Goal: Transaction & Acquisition: Book appointment/travel/reservation

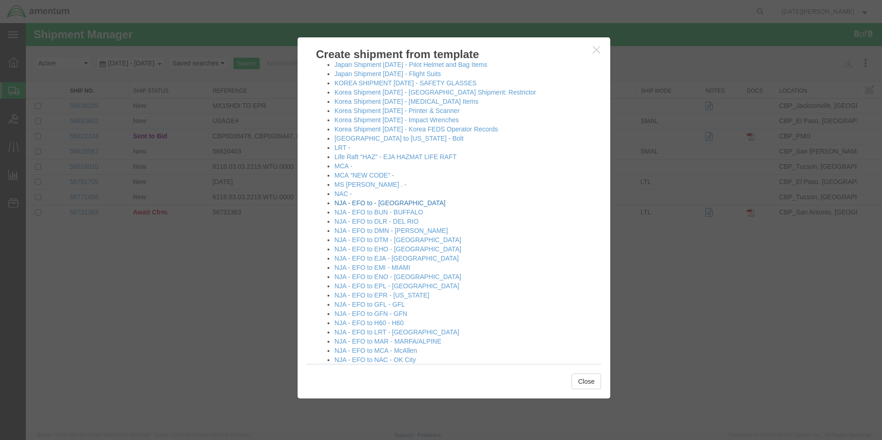
scroll to position [369, 0]
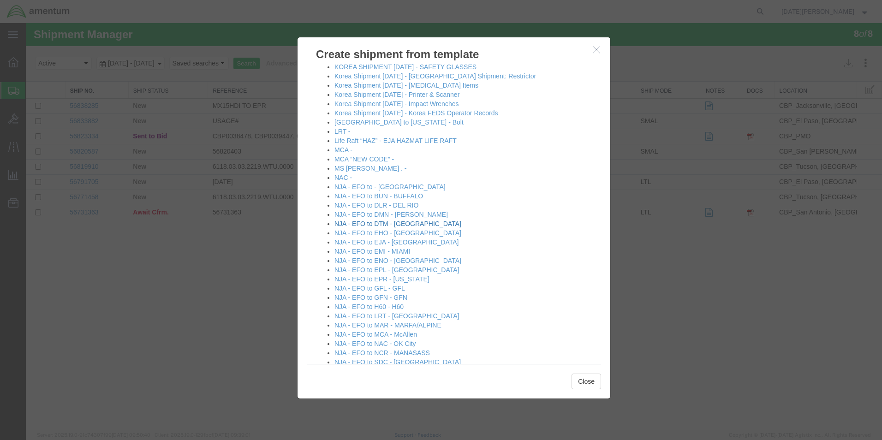
click at [391, 225] on link "NJA - EFO to DTM - [GEOGRAPHIC_DATA]" at bounding box center [398, 223] width 127 height 7
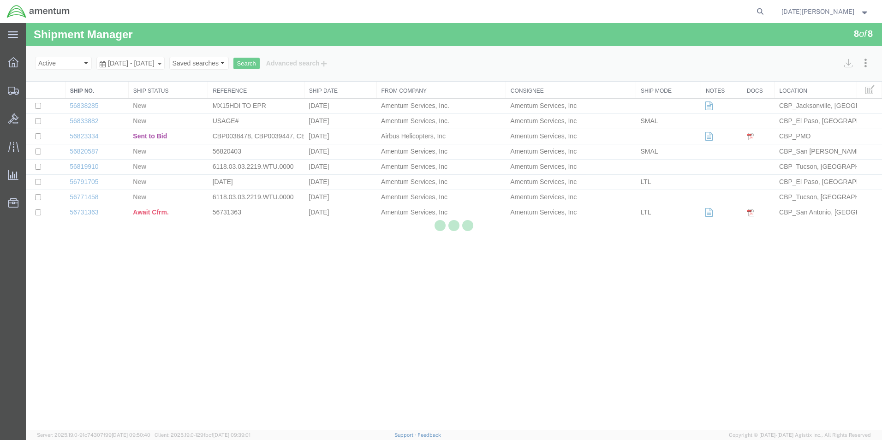
select select "49939"
select select "49921"
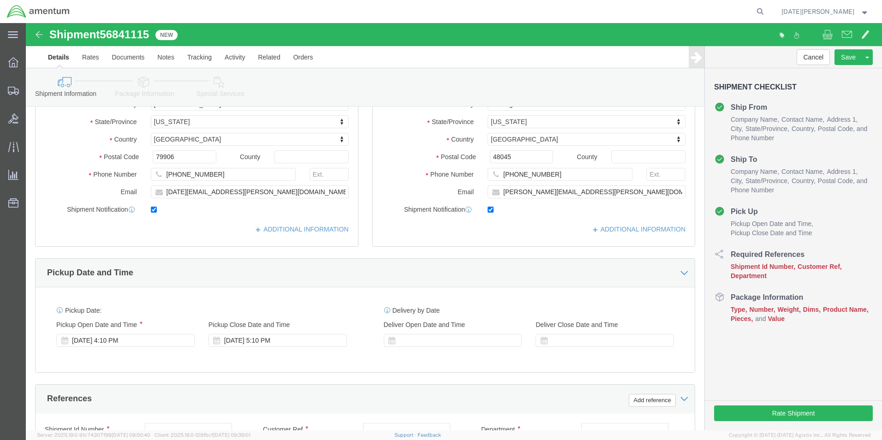
scroll to position [277, 0]
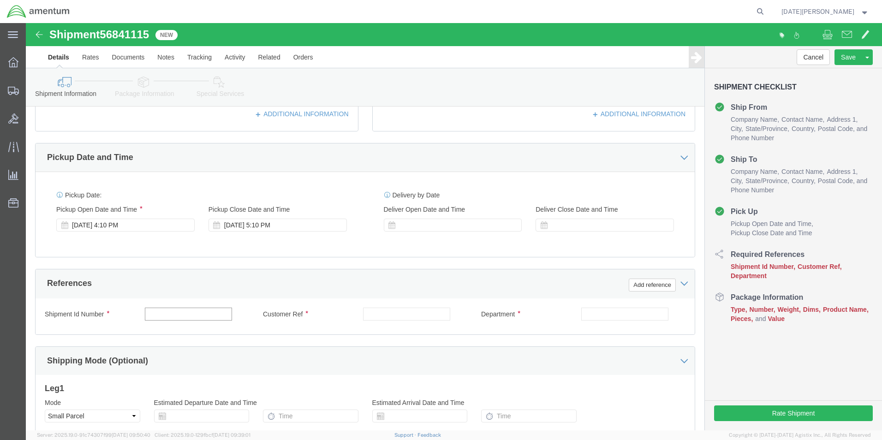
click input "text"
type input "616-000472"
paste input "616-000472"
type input "616-000472"
type input "CBP"
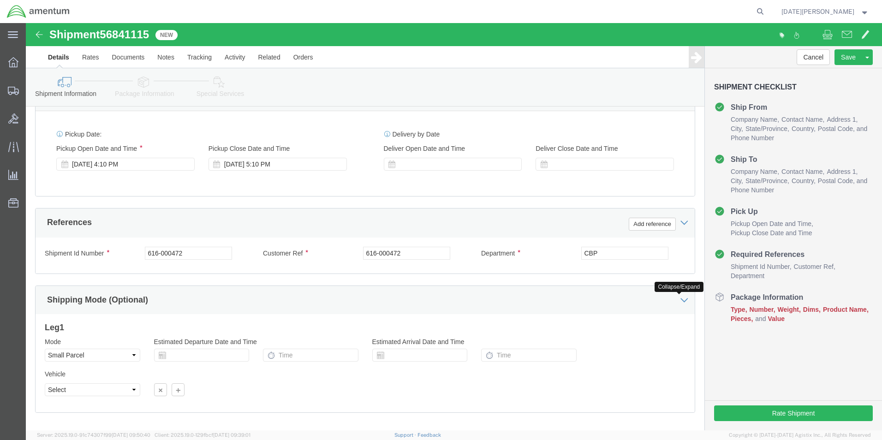
scroll to position [385, 0]
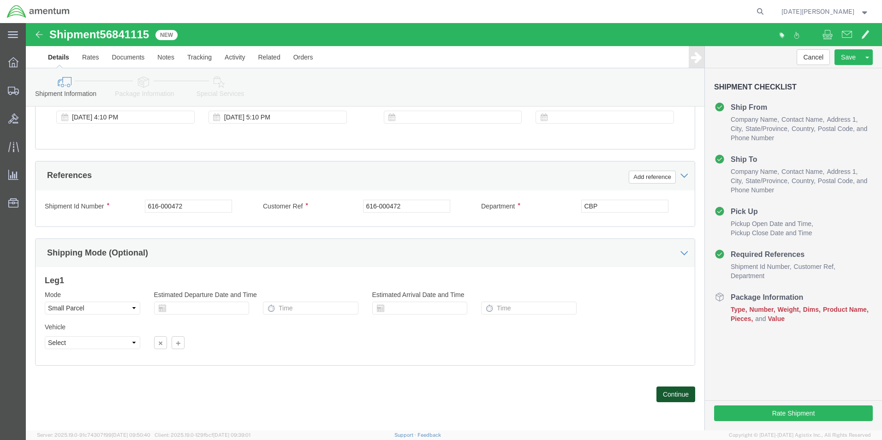
click button "Continue"
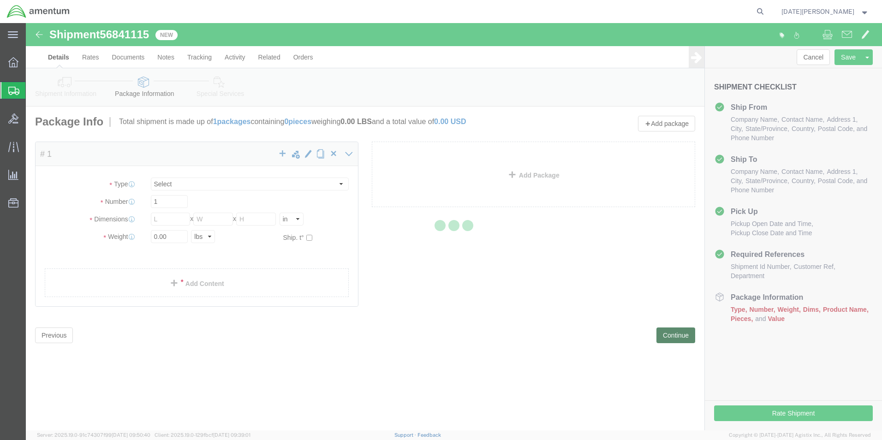
select select "YRPK"
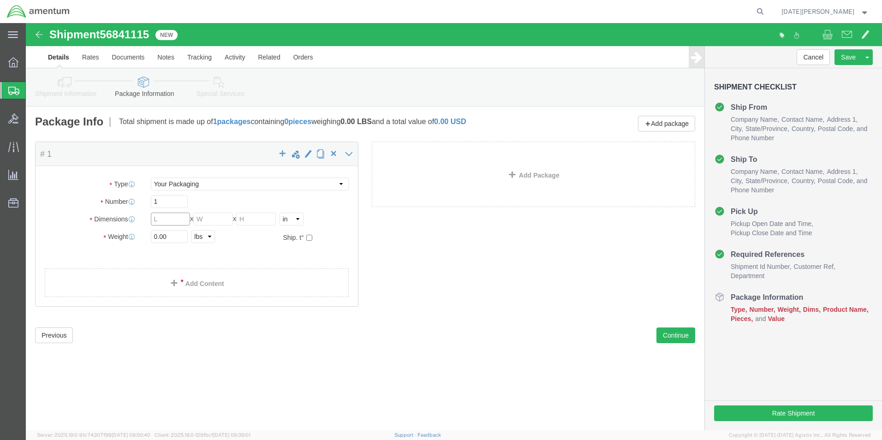
click input "text"
type input "8"
type input "1.20"
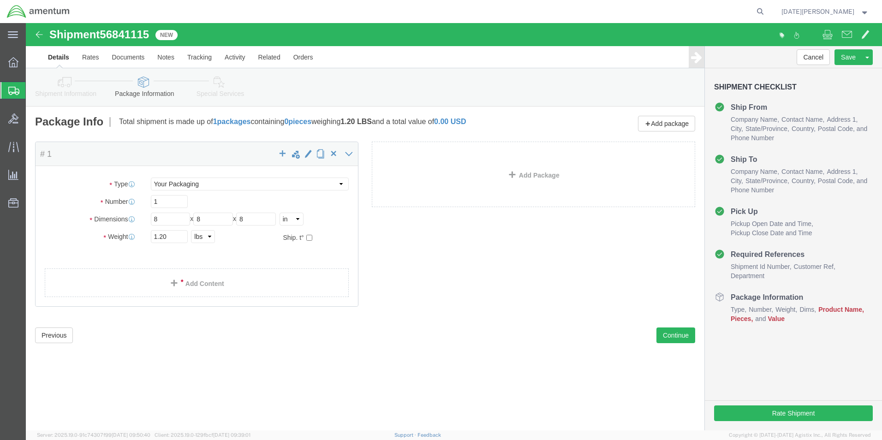
click div "Package Type Select Bale(s) Basket(s) Bolt(s) Bottle(s) Buckets Bulk Bundle(s) …"
click link "Add Content"
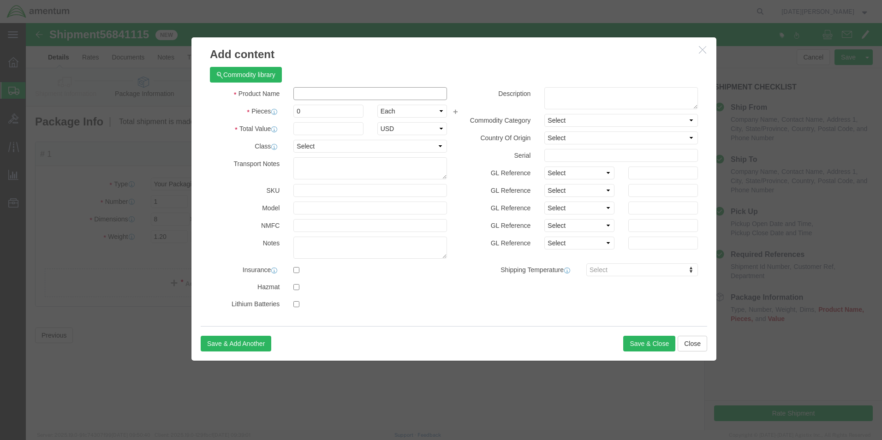
click input "text"
type input "HOUR METER DATACON"
type input "1"
type input "150"
select select "USD"
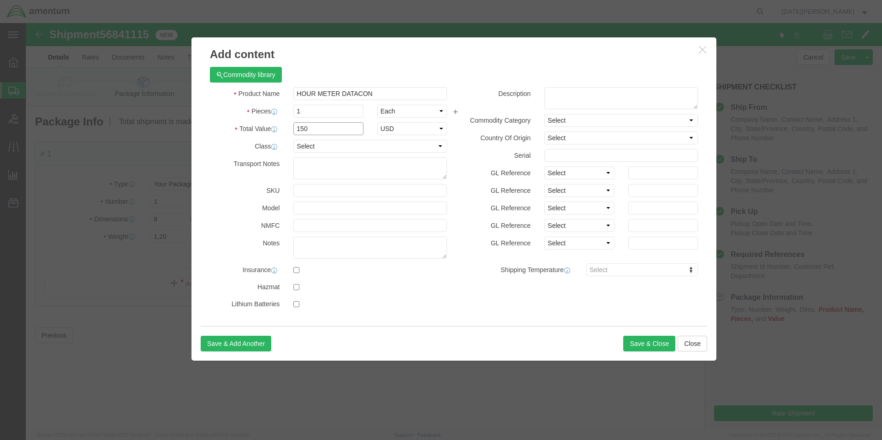
drag, startPoint x: 304, startPoint y: 108, endPoint x: 66, endPoint y: 128, distance: 238.6
click div "Add content Commodity library Product Name HOUR METER DATACON Pieces 1 Select B…"
type input "200"
click button "Save & Close"
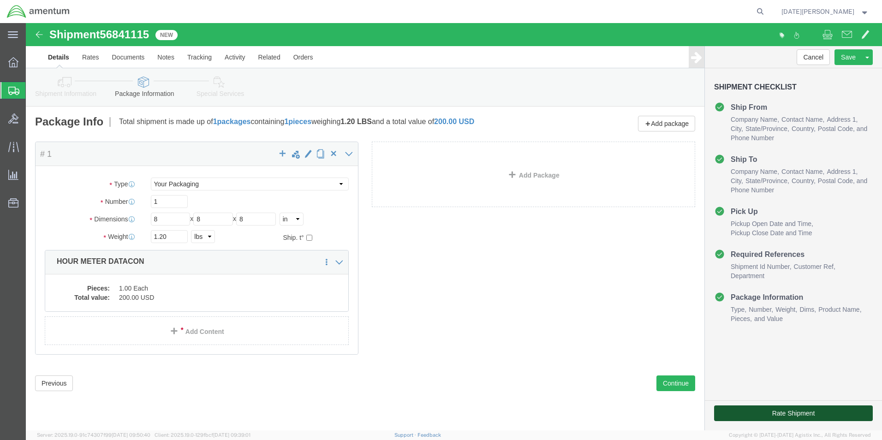
click button "Rate Shipment"
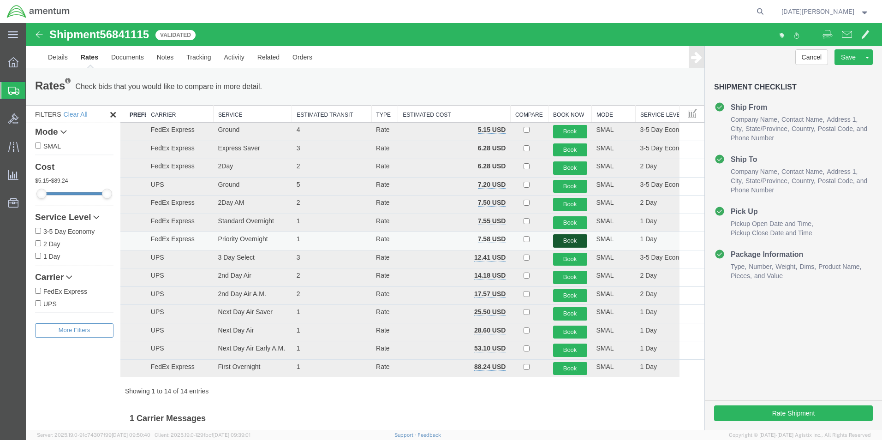
click at [557, 241] on button "Book" at bounding box center [570, 240] width 34 height 13
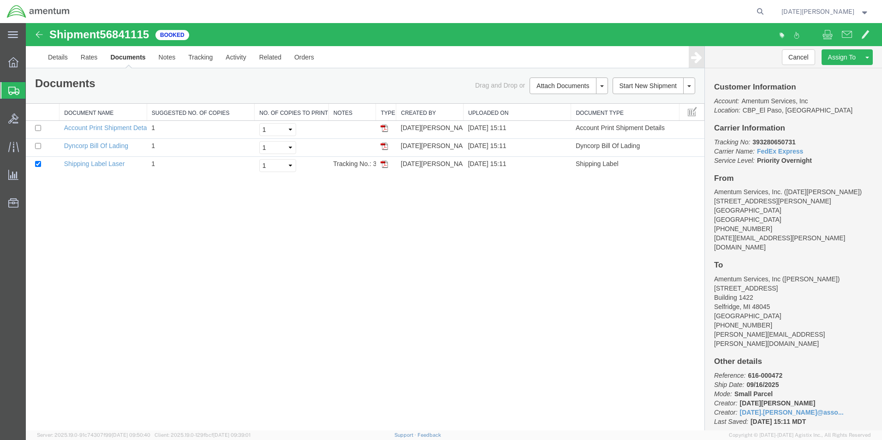
drag, startPoint x: 385, startPoint y: 166, endPoint x: 404, endPoint y: 175, distance: 21.1
click at [385, 166] on img at bounding box center [384, 164] width 7 height 7
click at [0, 0] on span "Create from Template" at bounding box center [0, 0] width 0 height 0
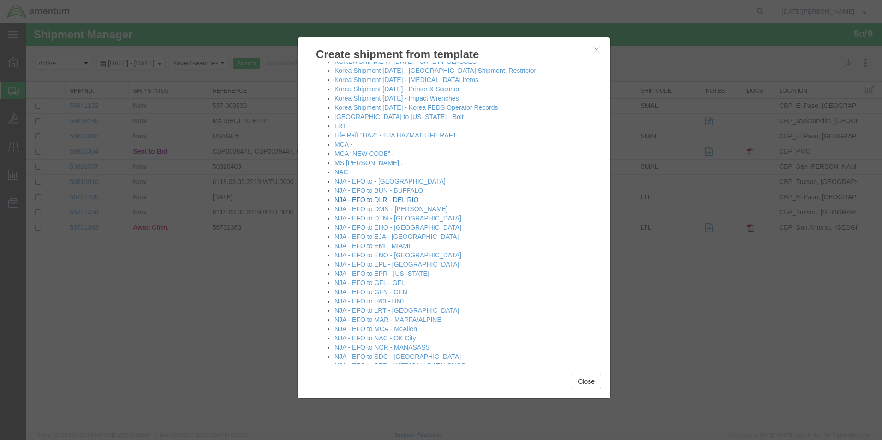
scroll to position [462, 0]
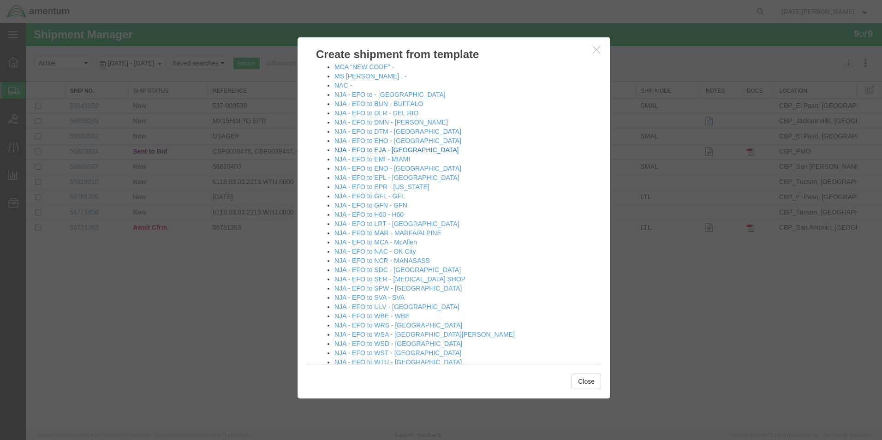
click at [381, 150] on link "NJA - EFO to EJA - [GEOGRAPHIC_DATA]" at bounding box center [397, 149] width 124 height 7
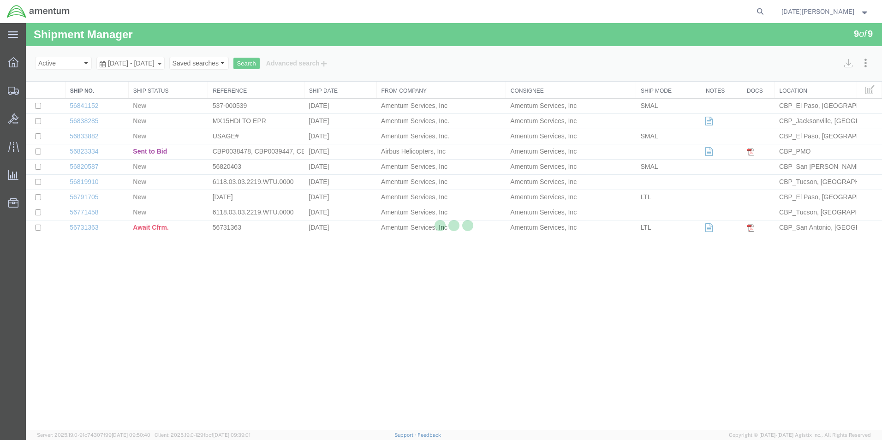
select select "49939"
select select "49930"
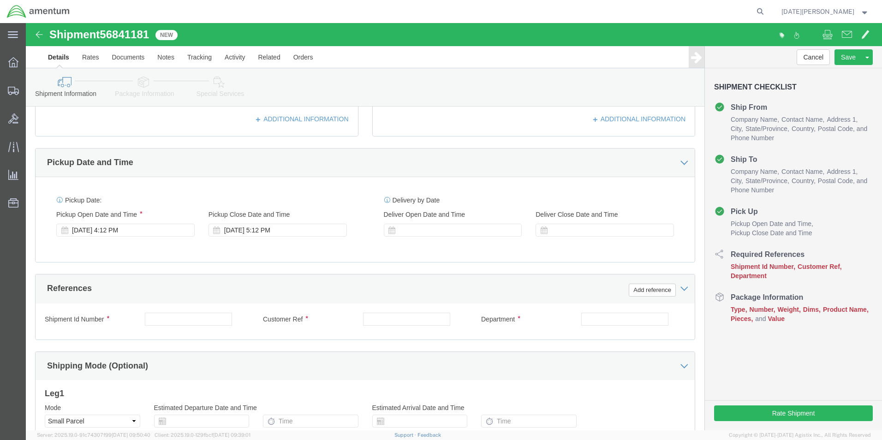
scroll to position [277, 0]
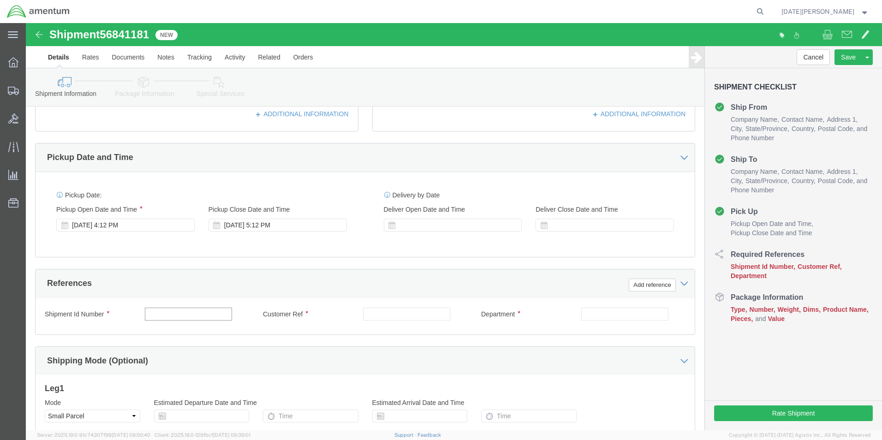
click input "text"
type input "614-000595"
click input "614-000595"
paste input "614-000595"
type input "614-000595"
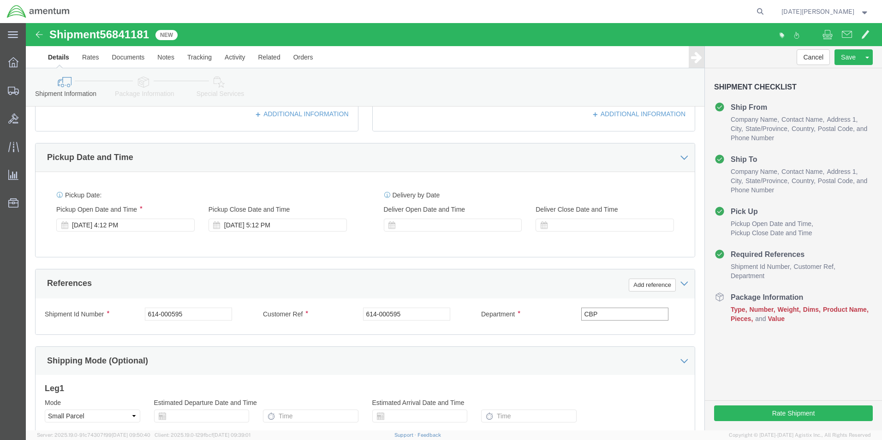
type input "CBP"
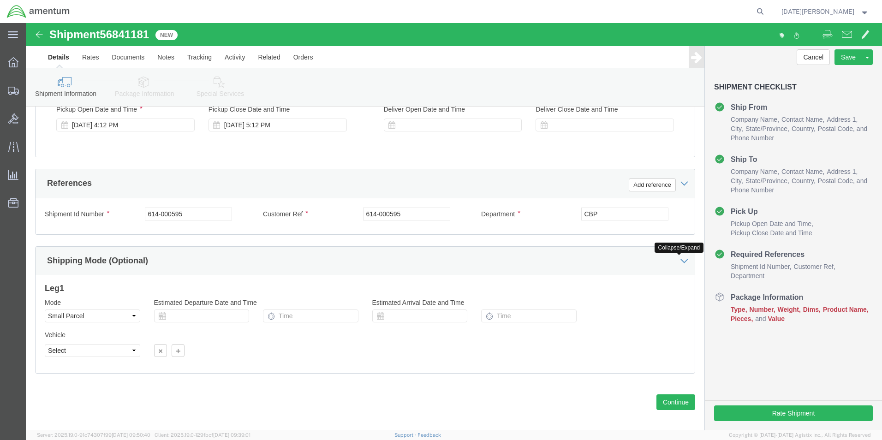
scroll to position [385, 0]
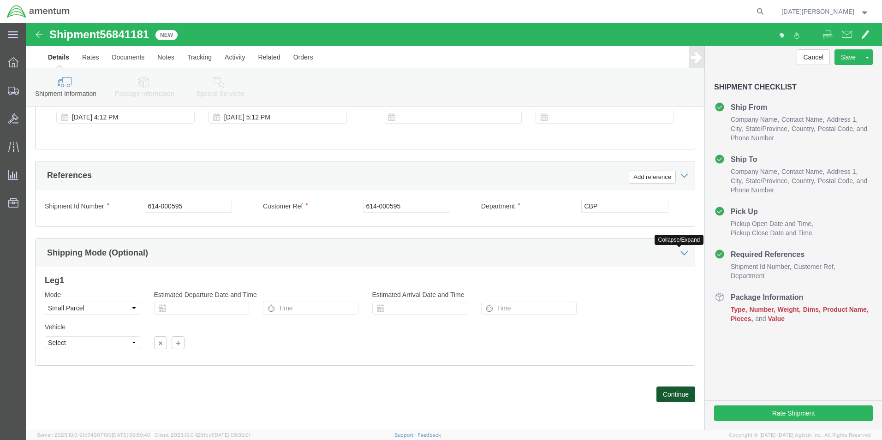
click button "Continue"
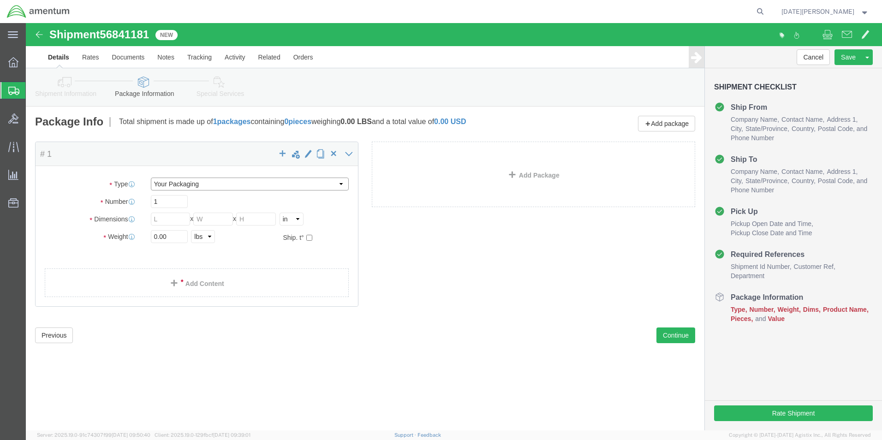
click select "Select Bale(s) Basket(s) Bolt(s) Bottle(s) Buckets Bulk Bundle(s) Can(s) Cardbo…"
select select "PAK"
click select "Select Bale(s) Basket(s) Bolt(s) Bottle(s) Buckets Bulk Bundle(s) Can(s) Cardbo…"
type input "10.25"
type input "12.75"
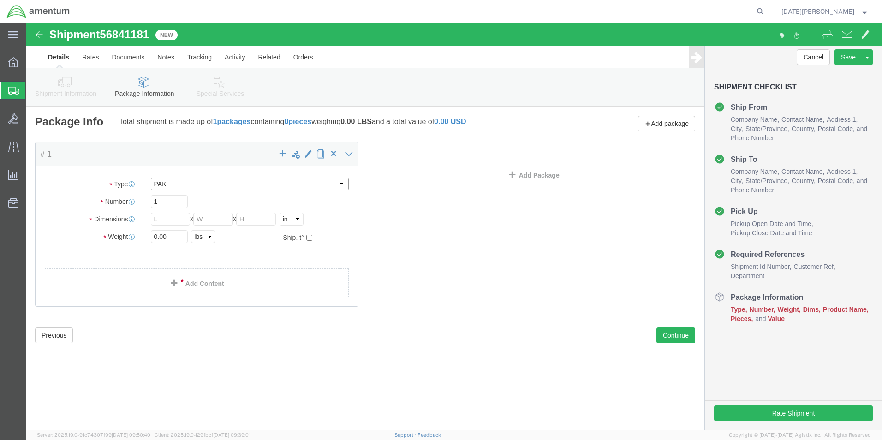
type input "1.00"
drag, startPoint x: 149, startPoint y: 216, endPoint x: 108, endPoint y: 220, distance: 41.3
click div "Package Type Select Bale(s) Basket(s) Bolt(s) Bottle(s) Buckets Bulk Bundle(s) …"
type input "0.15"
click link "Add Content"
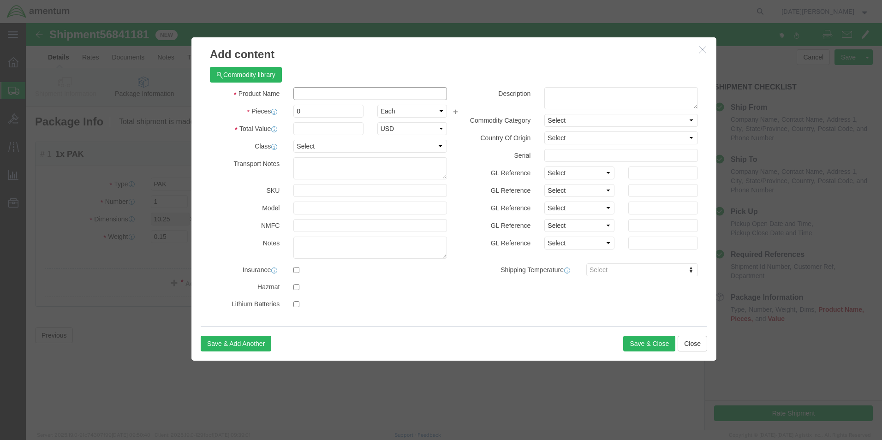
click input "text"
type input "O-RINGS AIRCRAFT"
type input "2"
type input "20"
select select "USD"
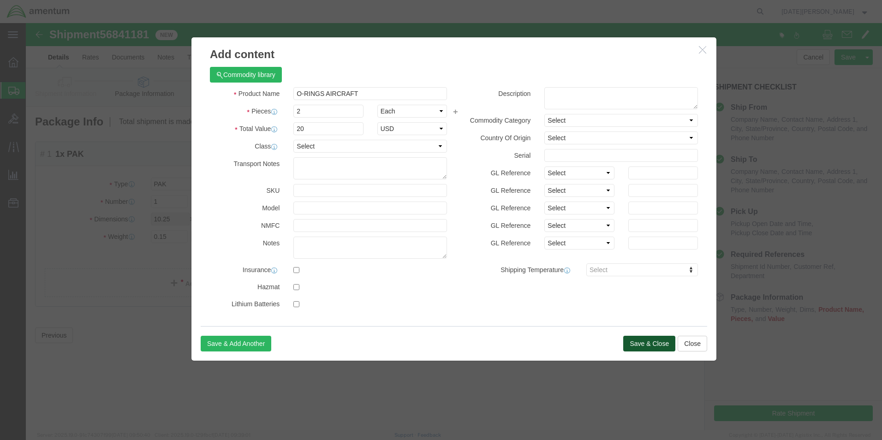
click button "Save & Close"
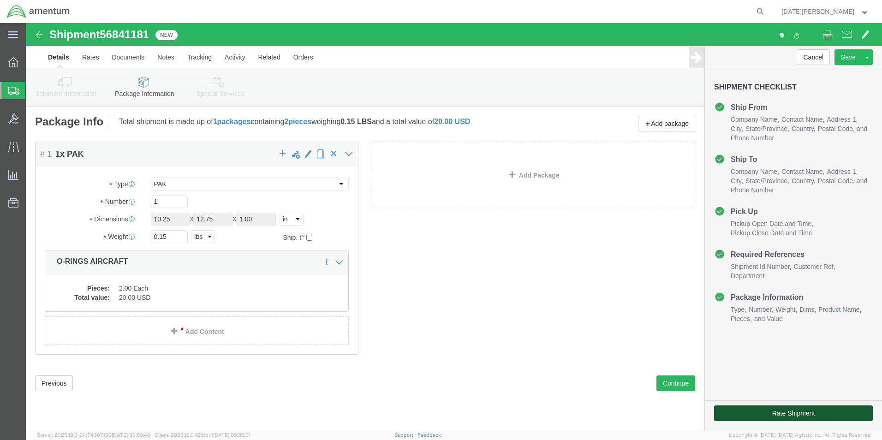
click button "Rate Shipment"
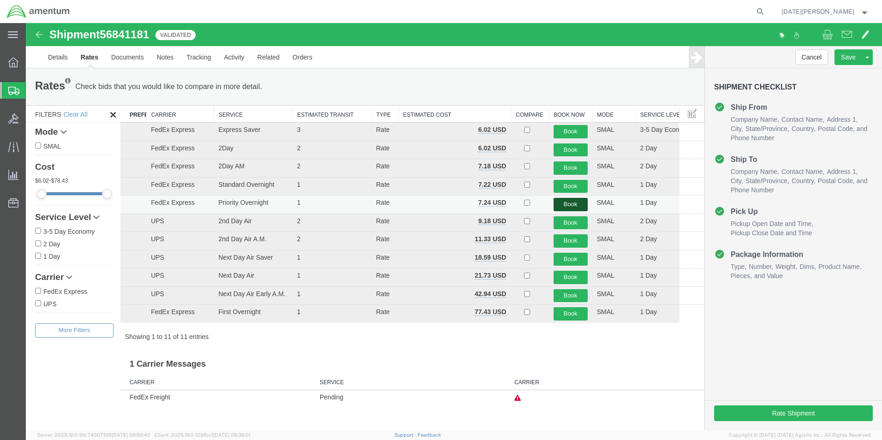
click at [564, 203] on button "Book" at bounding box center [571, 204] width 34 height 13
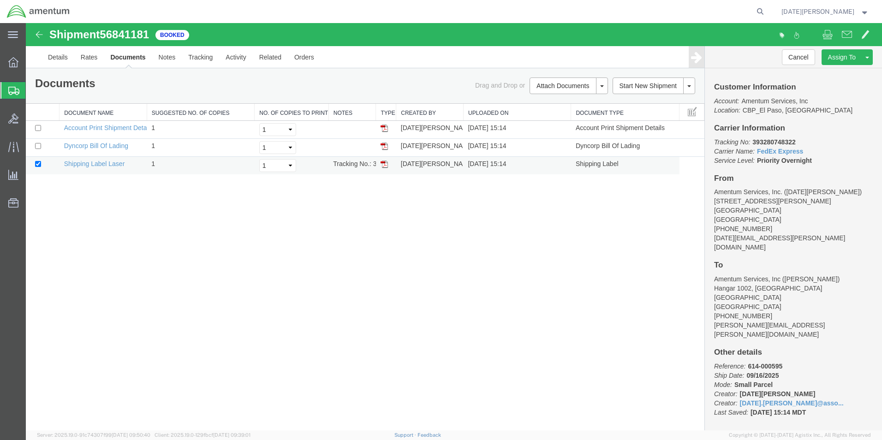
click at [384, 162] on img at bounding box center [384, 164] width 7 height 7
click at [0, 0] on span "Create from Template" at bounding box center [0, 0] width 0 height 0
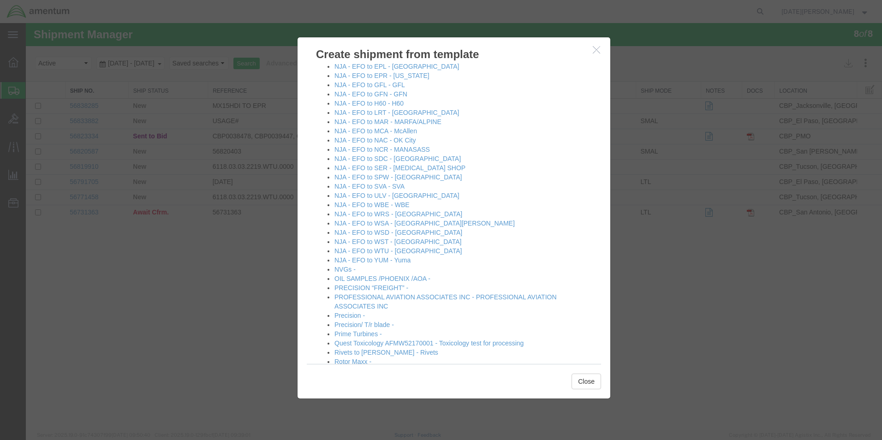
scroll to position [646, 0]
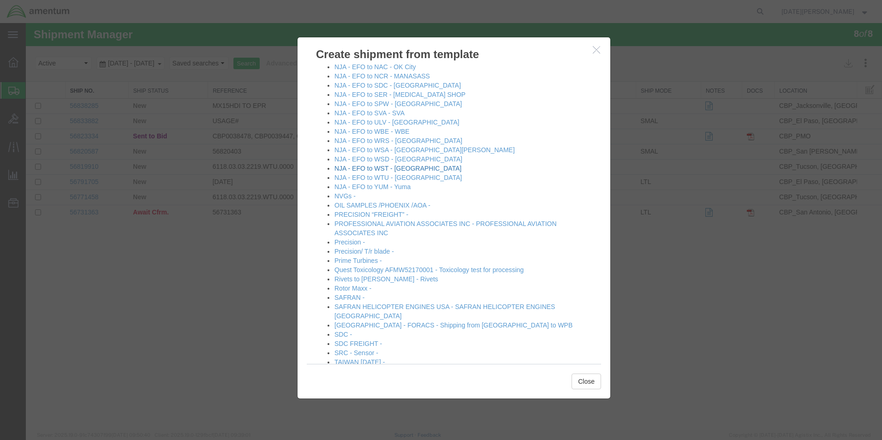
click at [396, 165] on link "NJA - EFO to WST - [GEOGRAPHIC_DATA]" at bounding box center [398, 168] width 127 height 7
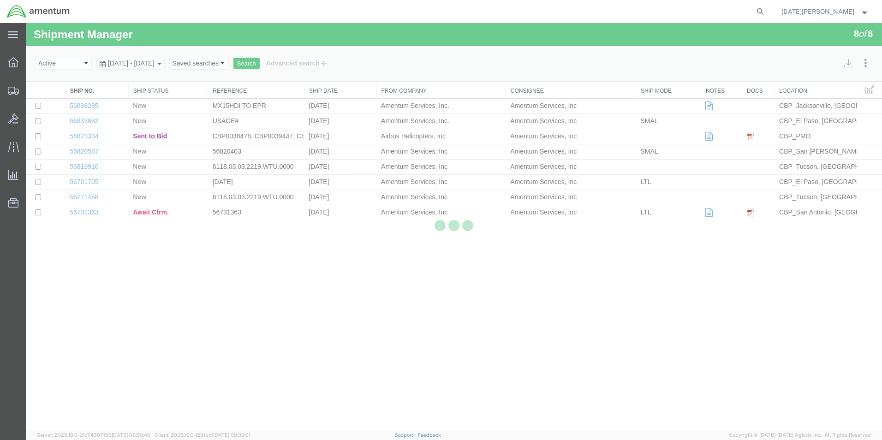
select select "49939"
select select "49945"
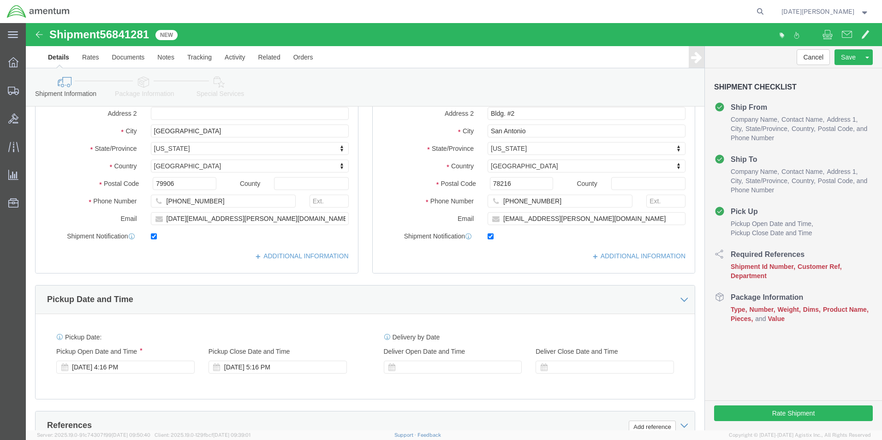
scroll to position [369, 0]
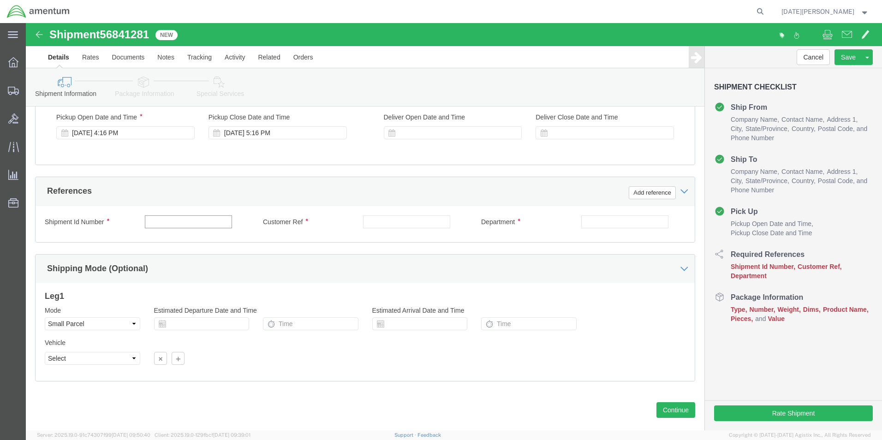
click input "text"
type input "6"
type input "561-000454"
click input "561-000454"
paste input "561-000454"
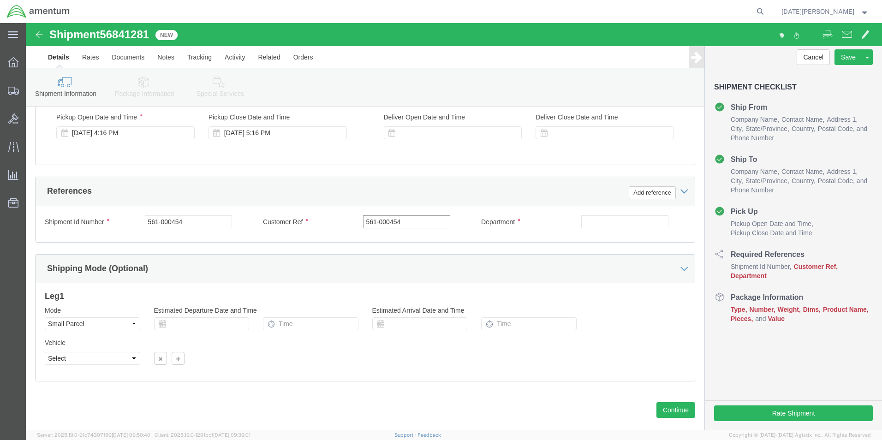
type input "561-000454"
type input "CBP"
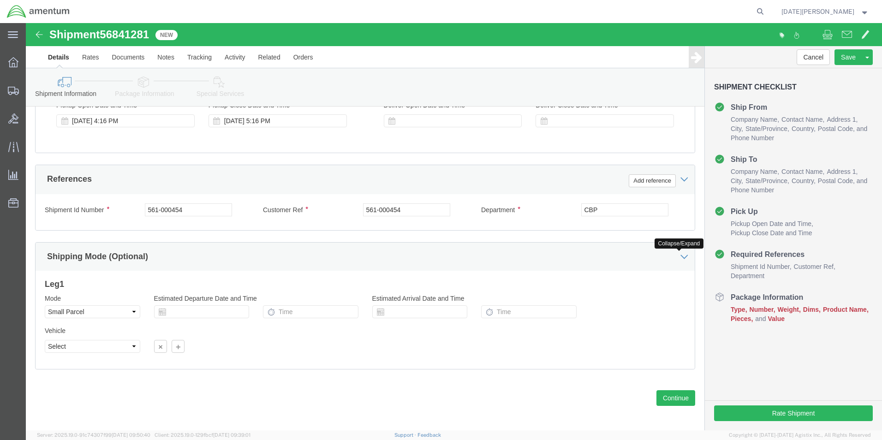
scroll to position [385, 0]
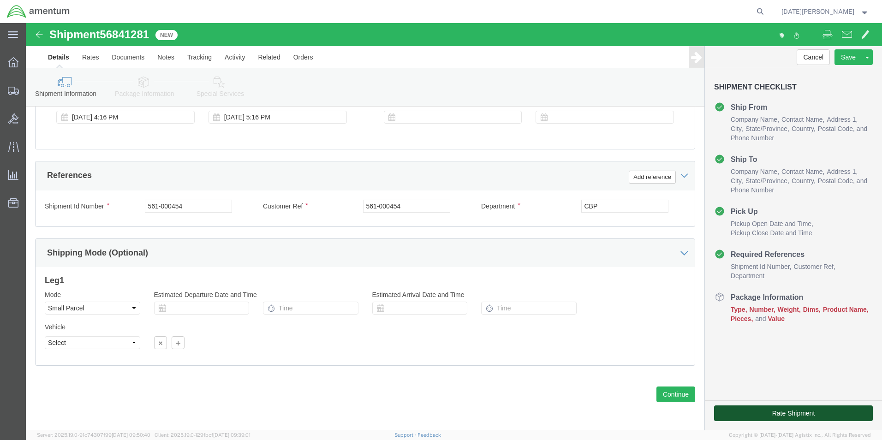
click button "Rate Shipment"
click div "Previous Continue"
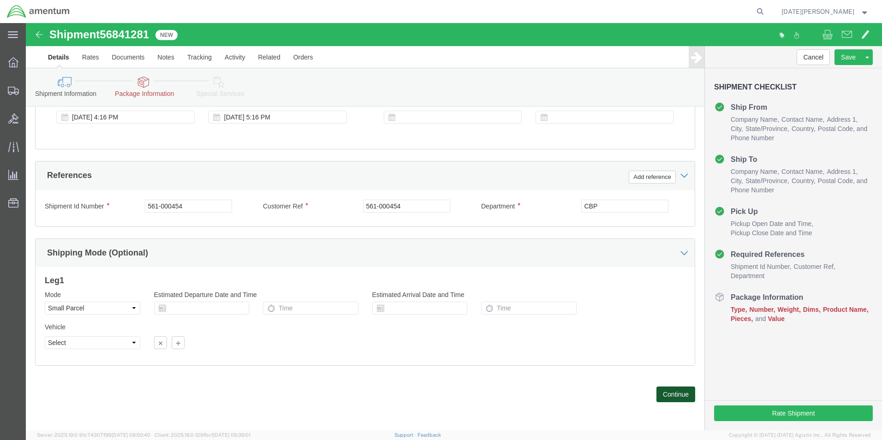
click button "Continue"
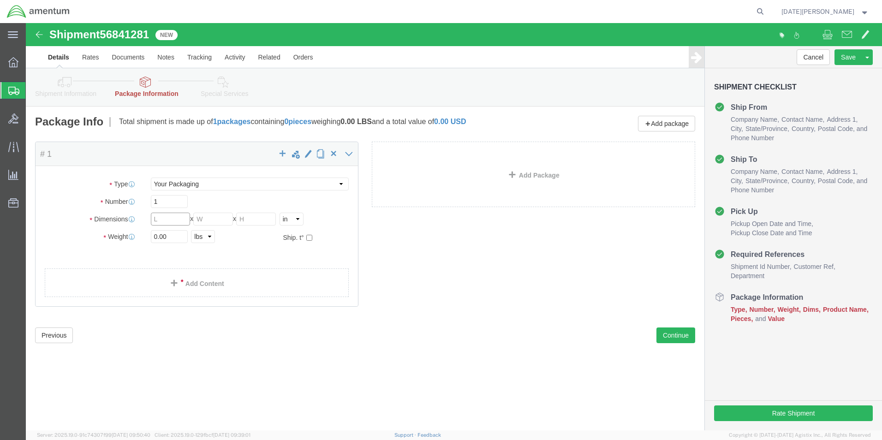
click input "text"
click select "Select Bale(s) Basket(s) Bolt(s) Bottle(s) Buckets Bulk Bundle(s) Can(s) Cardbo…"
select select "PAK"
click select "Select Bale(s) Basket(s) Bolt(s) Bottle(s) Buckets Bulk Bundle(s) Can(s) Cardbo…"
type input "10.25"
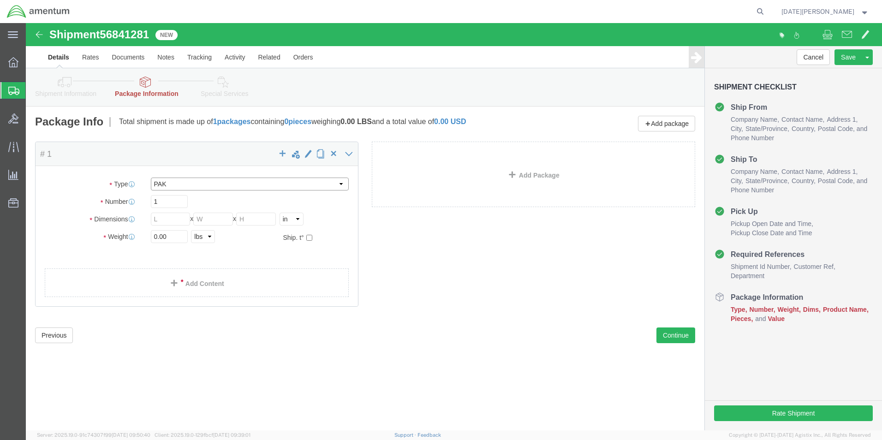
type input "12.75"
type input "1.00"
drag, startPoint x: 154, startPoint y: 216, endPoint x: 99, endPoint y: 216, distance: 55.4
click div "Weight 0.00 Select kgs lbs Ship. t°"
type input "0.35"
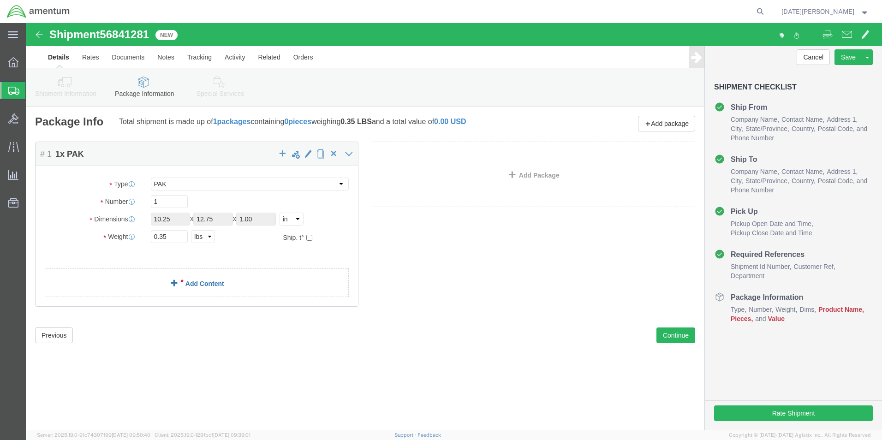
click link "Add Content"
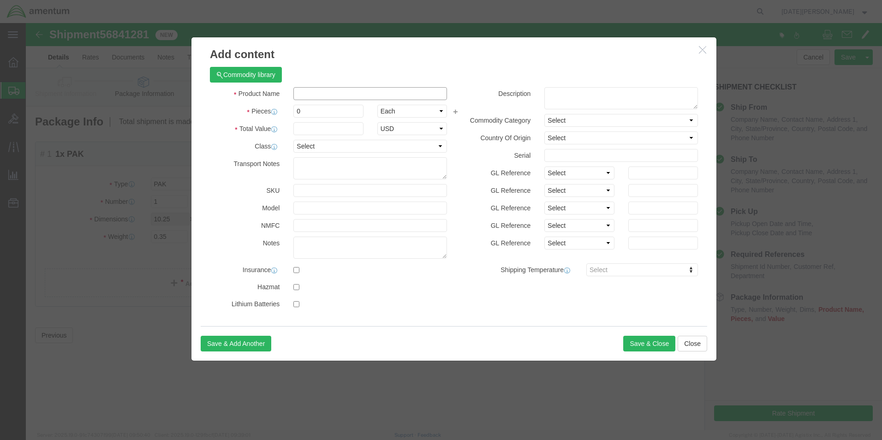
click input "text"
type input "FASTENER AIRCRAFT"
type input "1"
type input "150"
select select "USD"
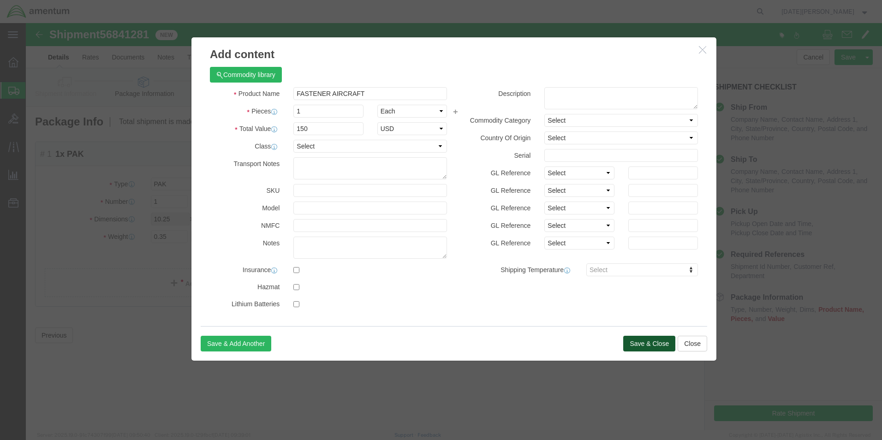
click button "Save & Close"
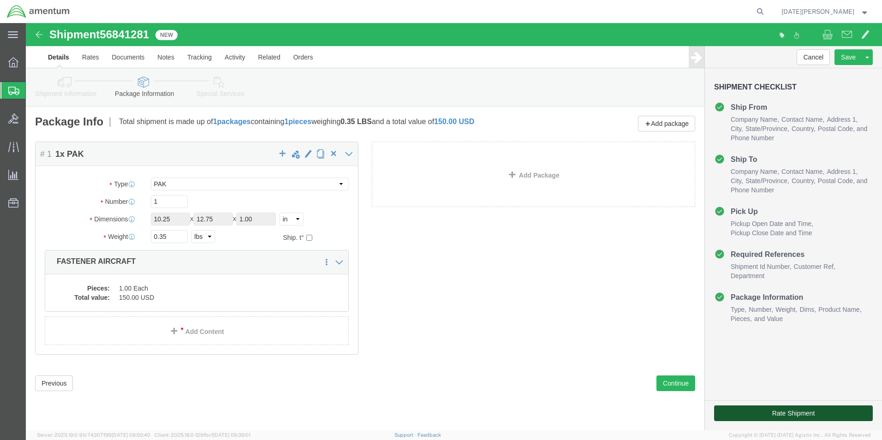
click button "Rate Shipment"
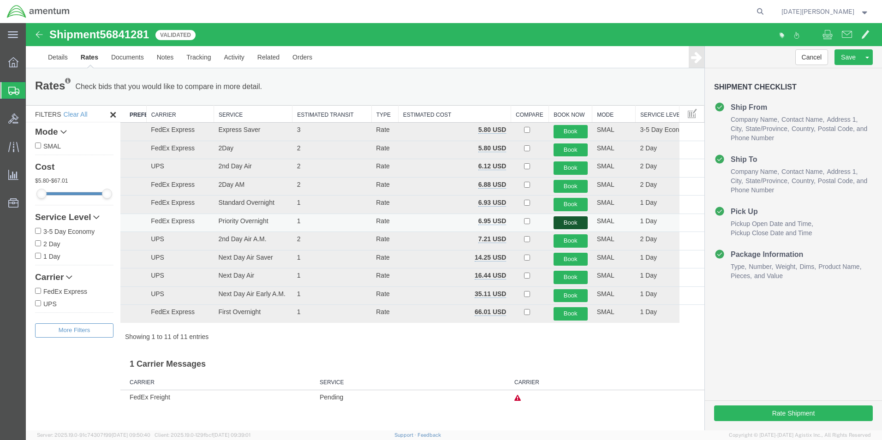
click at [562, 223] on button "Book" at bounding box center [571, 222] width 34 height 13
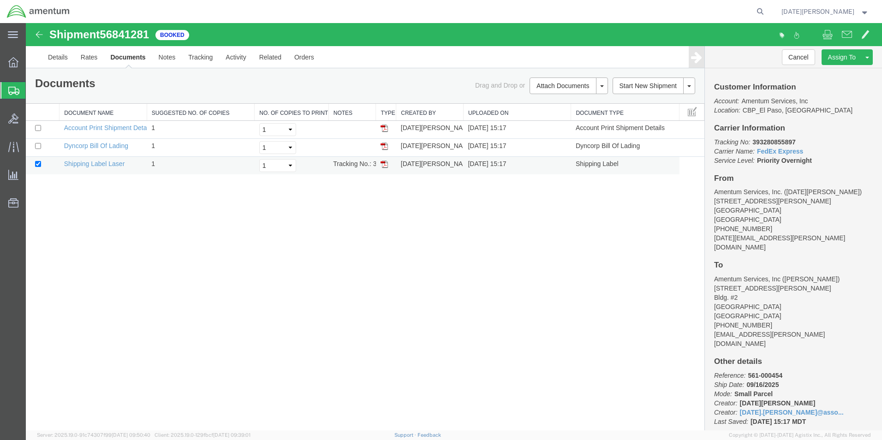
click at [384, 160] on link at bounding box center [384, 163] width 7 height 7
